Goal: Information Seeking & Learning: Find specific fact

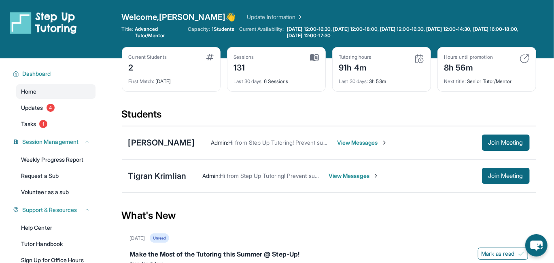
click at [348, 141] on span "View Messages" at bounding box center [362, 142] width 51 height 8
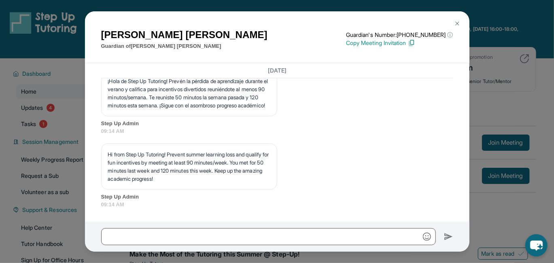
scroll to position [25939, 0]
click at [456, 23] on img at bounding box center [457, 23] width 6 height 6
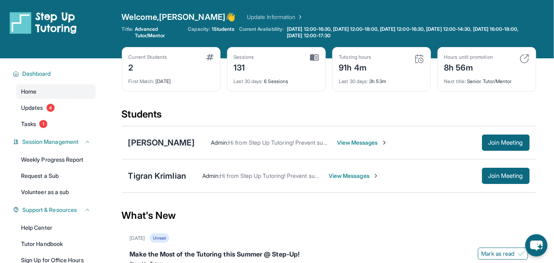
click at [162, 141] on div "[PERSON_NAME]" at bounding box center [161, 142] width 66 height 11
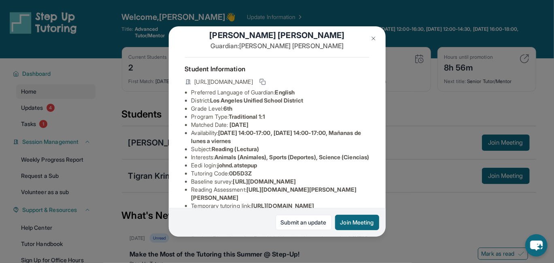
scroll to position [53, 0]
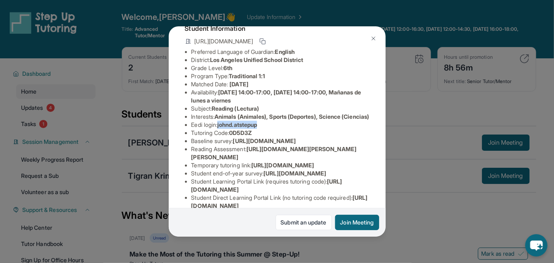
drag, startPoint x: 221, startPoint y: 138, endPoint x: 265, endPoint y: 138, distance: 43.7
click at [265, 129] on li "Eedi login : johnd.atstepup" at bounding box center [281, 125] width 178 height 8
click at [429, 153] on div "[PERSON_NAME] Guardian: [PERSON_NAME] Student Information [URL][DOMAIN_NAME] Pr…" at bounding box center [277, 131] width 554 height 263
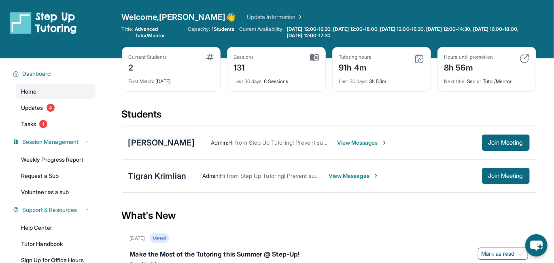
click at [169, 140] on div "[PERSON_NAME]" at bounding box center [161, 142] width 66 height 11
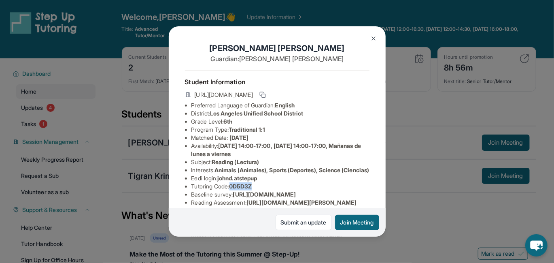
drag, startPoint x: 232, startPoint y: 199, endPoint x: 259, endPoint y: 197, distance: 27.2
click at [259, 190] on li "Tutoring Code : 0D5D3Z" at bounding box center [281, 186] width 178 height 8
copy li "0D5D3Z"
click at [375, 38] on img at bounding box center [374, 38] width 6 height 6
